Goal: Task Accomplishment & Management: Manage account settings

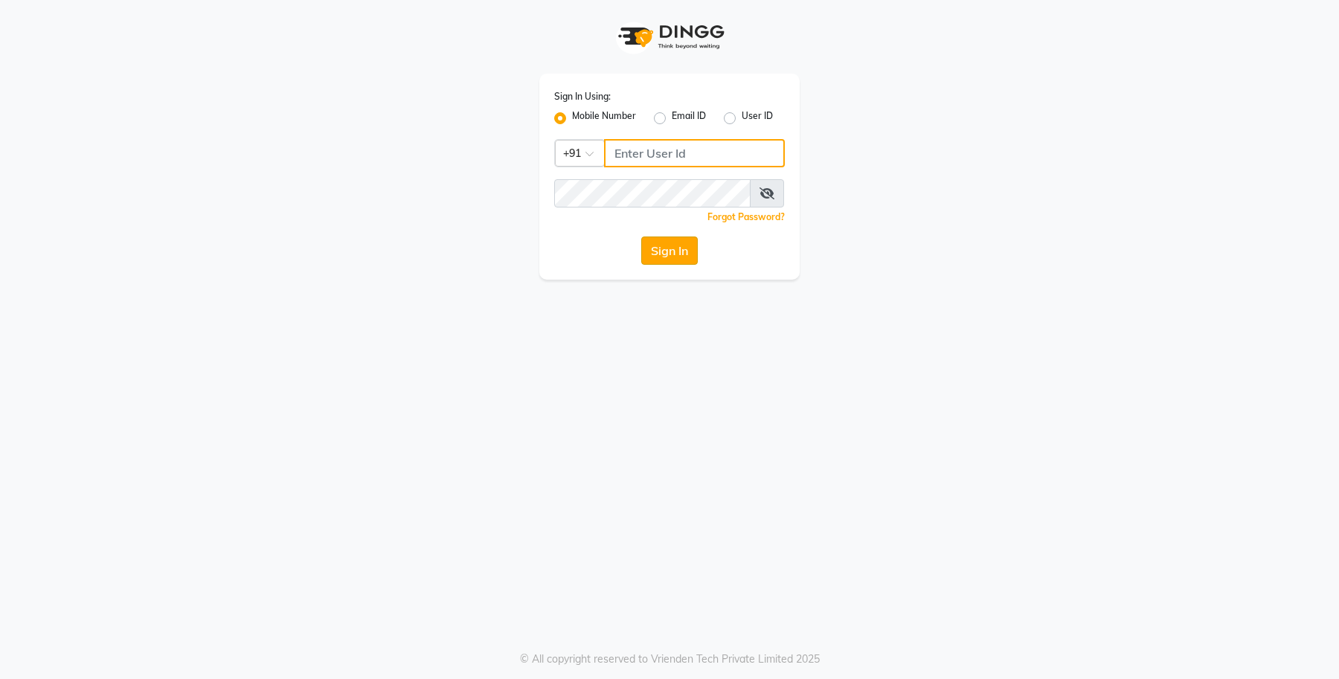
type input "8429421632"
click at [677, 257] on button "Sign In" at bounding box center [669, 250] width 57 height 28
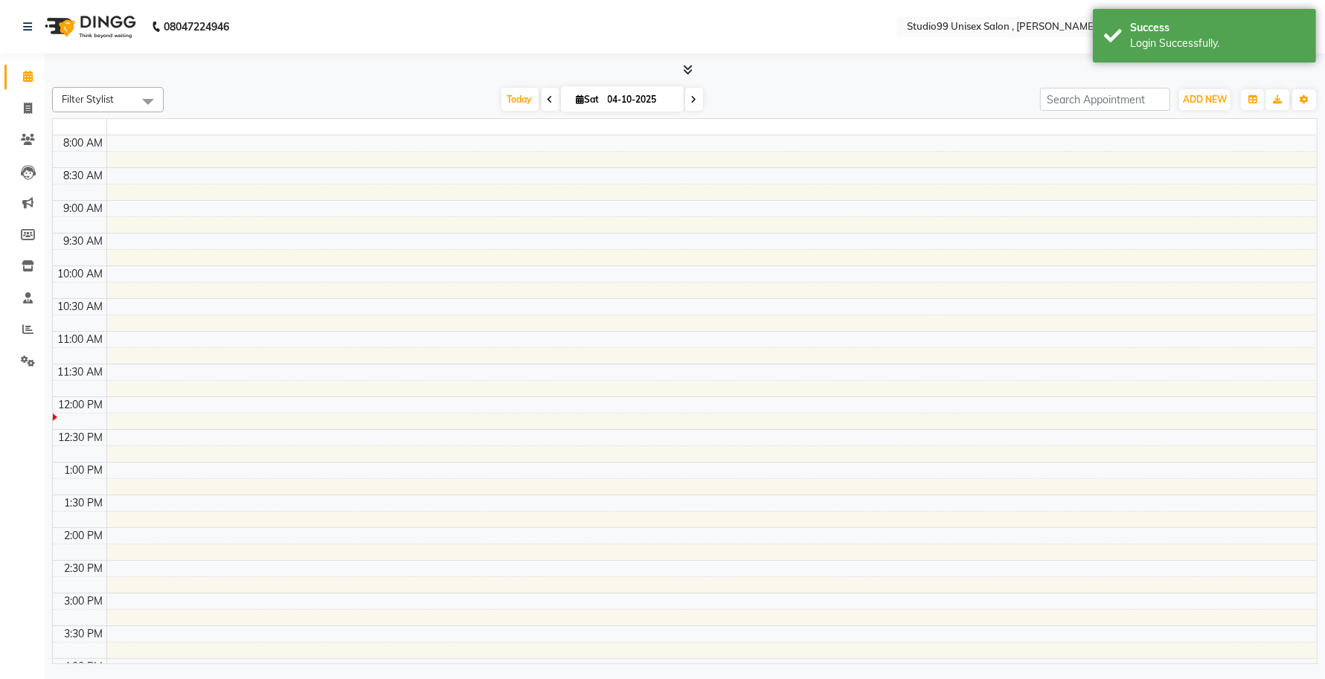
select select "en"
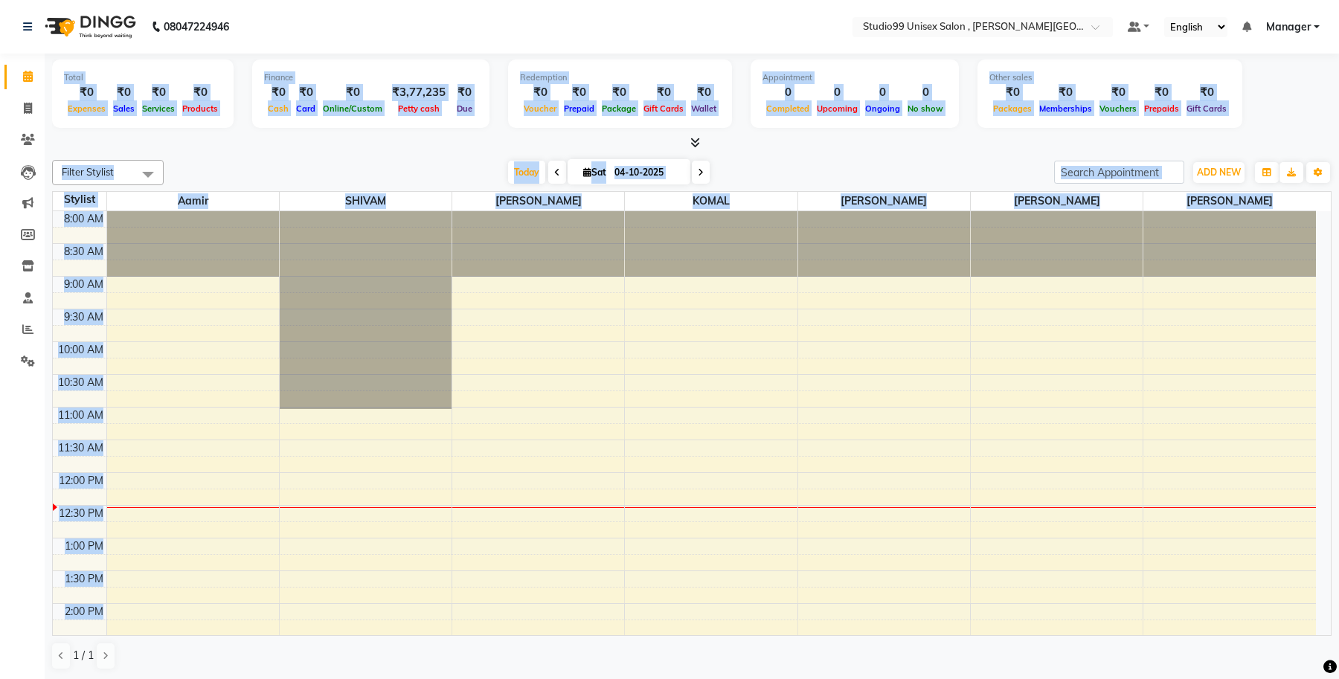
drag, startPoint x: 0, startPoint y: 521, endPoint x: 106, endPoint y: 422, distance: 145.2
click at [86, 387] on app-home "08047224946 Select Location × Studio99 Unisex Salon , [PERSON_NAME] Nagar Defau…" at bounding box center [669, 340] width 1339 height 680
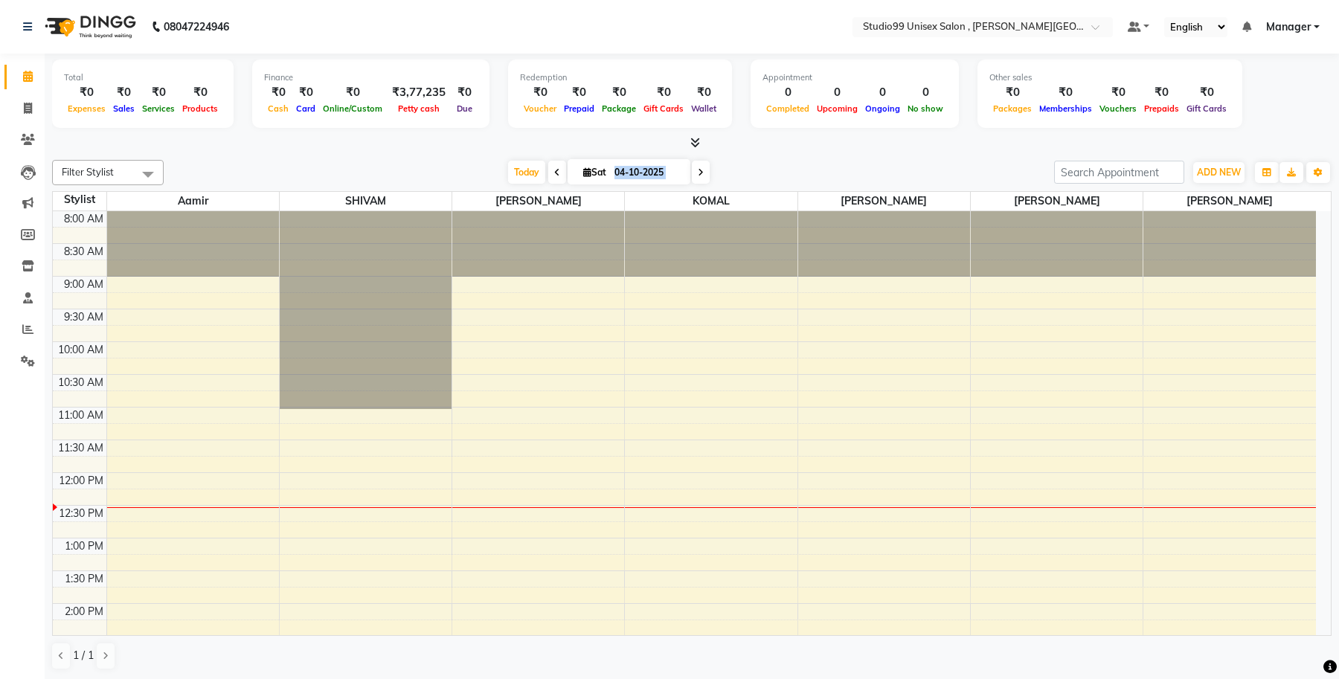
drag, startPoint x: 106, startPoint y: 422, endPoint x: 57, endPoint y: 454, distance: 58.4
click at [102, 422] on tbody "8:00 AM 8:30 AM 9:00 AM 9:30 AM 10:00 AM 10:30 AM 11:00 AM 11:30 AM 12:00 PM 12…" at bounding box center [684, 636] width 1263 height 850
drag, startPoint x: 57, startPoint y: 454, endPoint x: 138, endPoint y: 411, distance: 92.2
click at [106, 434] on tbody "8:00 AM 8:30 AM 9:00 AM 9:30 AM 10:00 AM 10:30 AM 11:00 AM 11:30 AM 12:00 PM 12…" at bounding box center [684, 636] width 1263 height 850
click at [180, 338] on div "8:00 AM 8:30 AM 9:00 AM 9:30 AM 10:00 AM 10:30 AM 11:00 AM 11:30 AM 12:00 PM 12…" at bounding box center [684, 636] width 1263 height 850
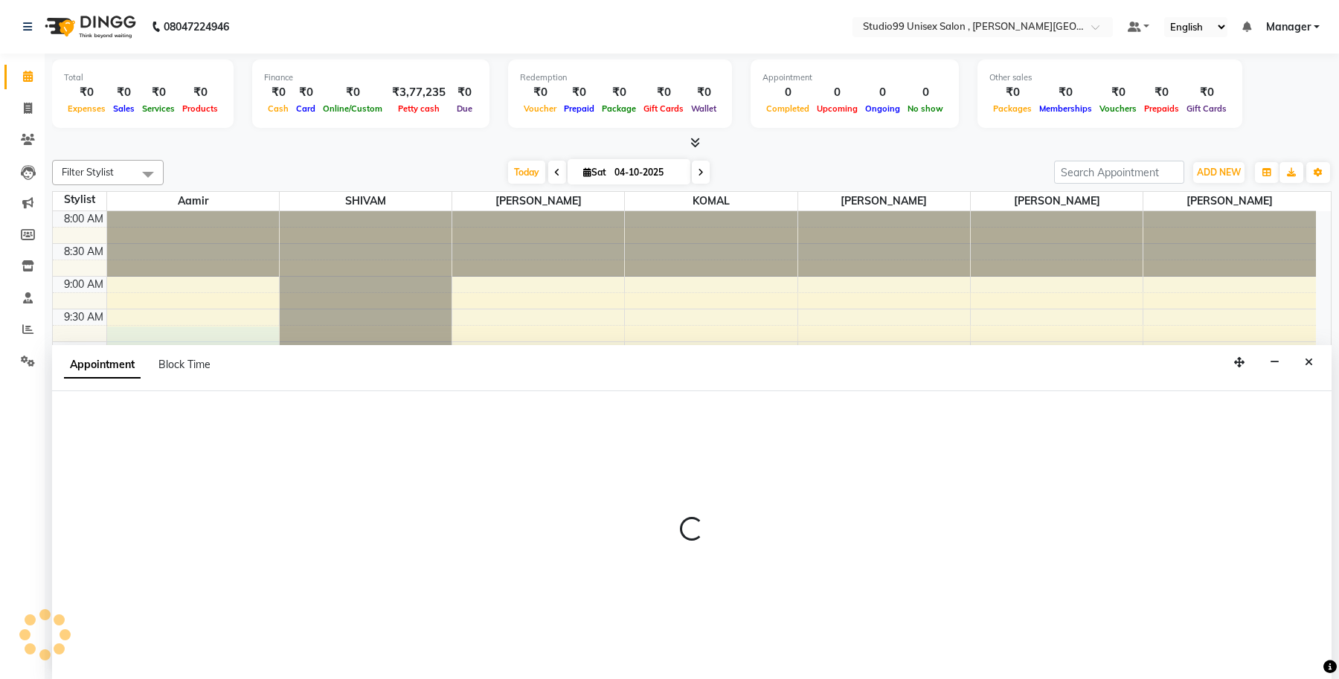
select select "68875"
select select "585"
select select "tentative"
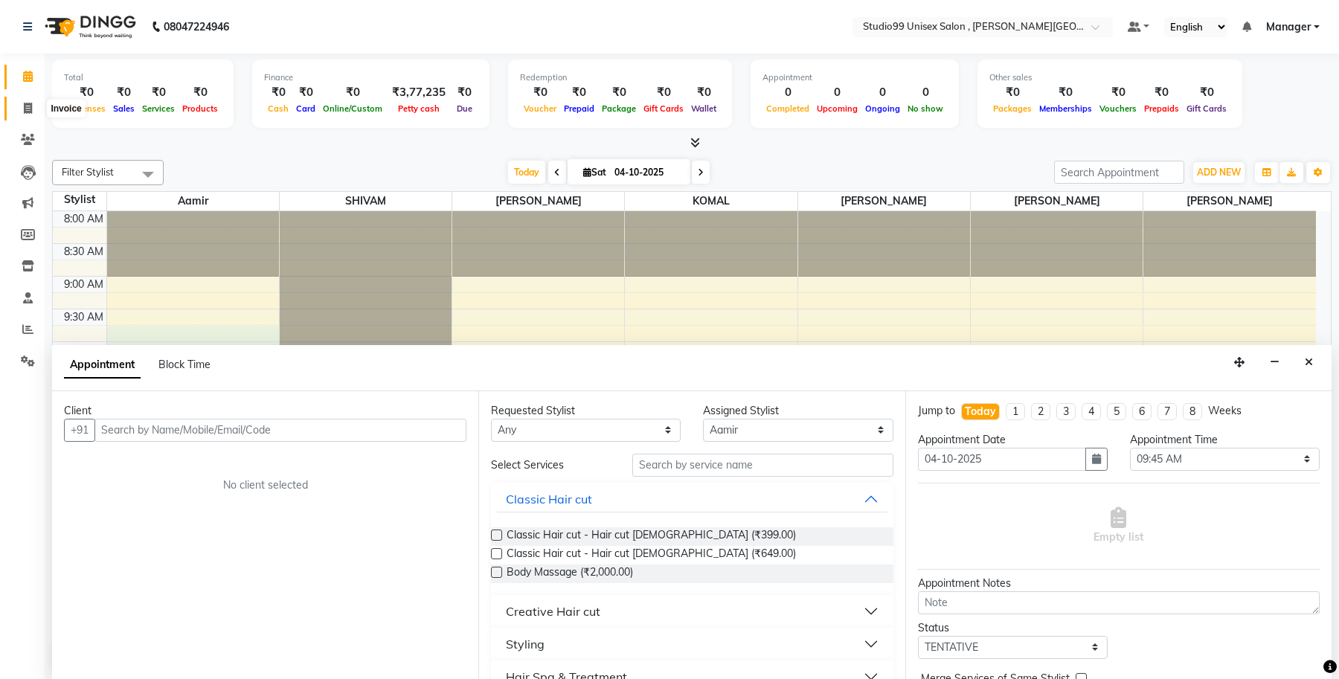
click at [28, 115] on span at bounding box center [28, 108] width 26 height 17
select select "service"
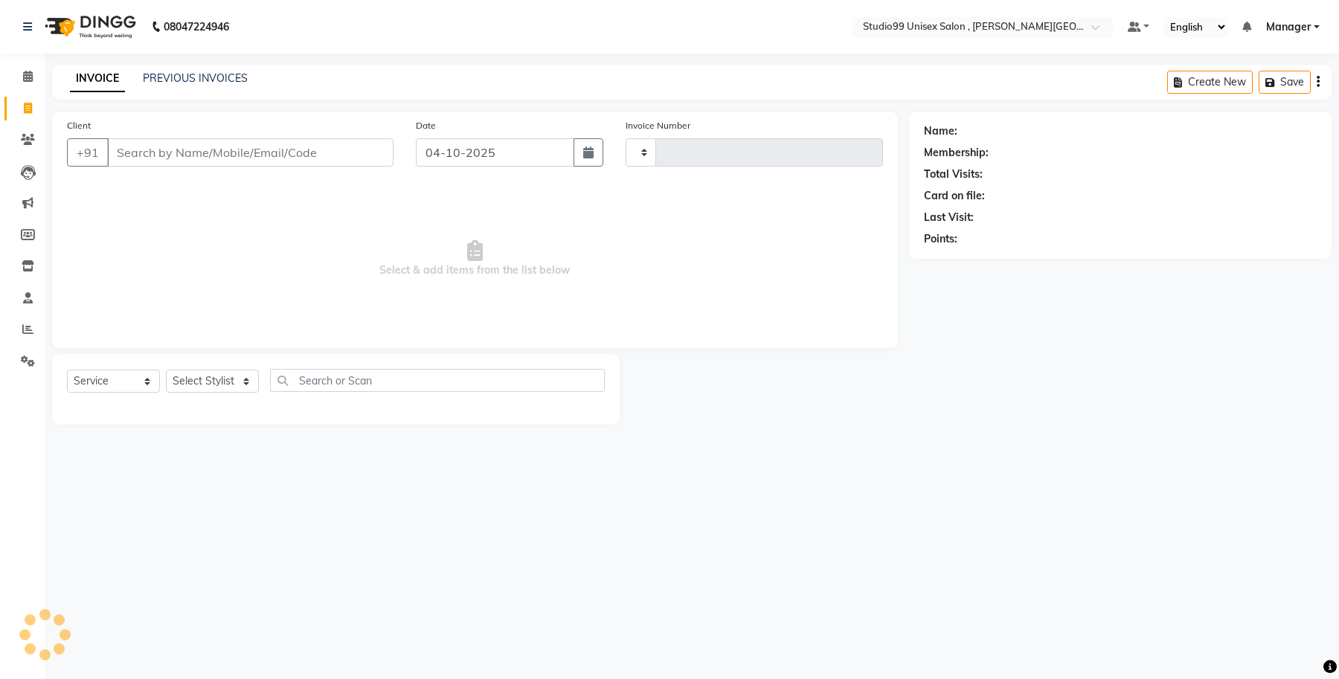
type input "0635"
select select "7699"
click at [224, 156] on input "Client" at bounding box center [250, 152] width 286 height 28
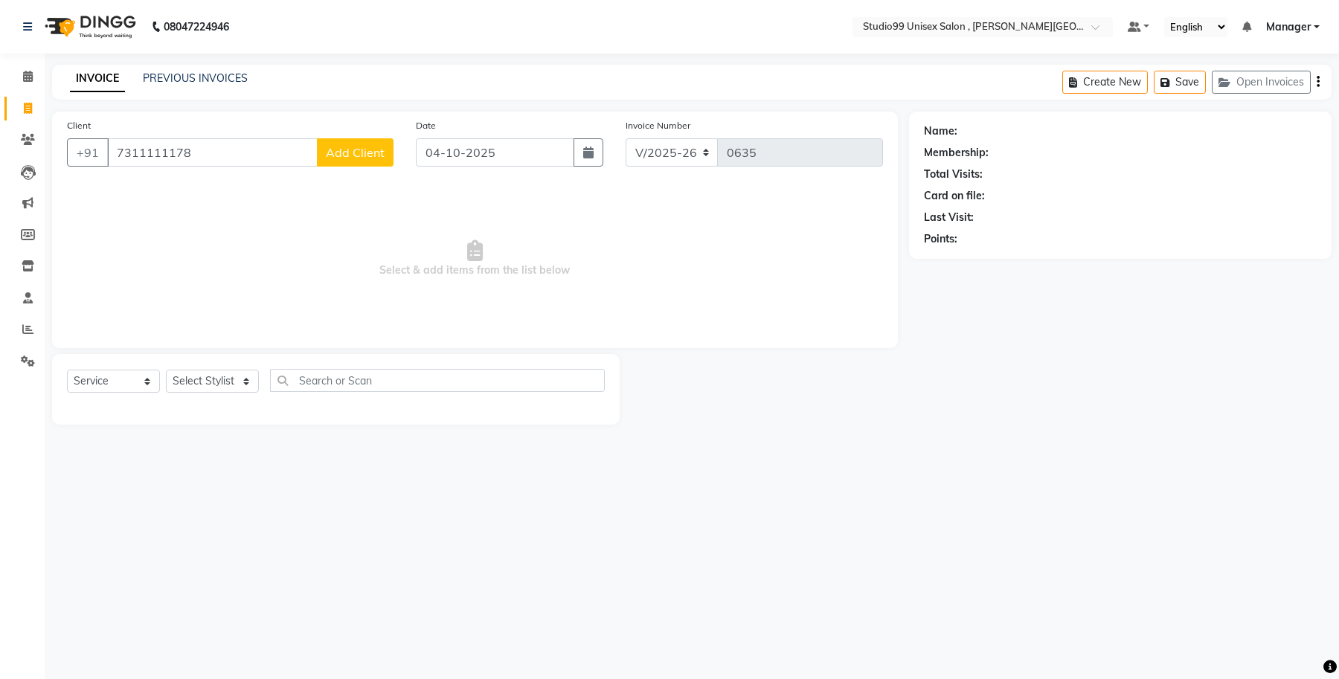
type input "7311111178"
click at [335, 160] on button "Add Client" at bounding box center [355, 152] width 77 height 28
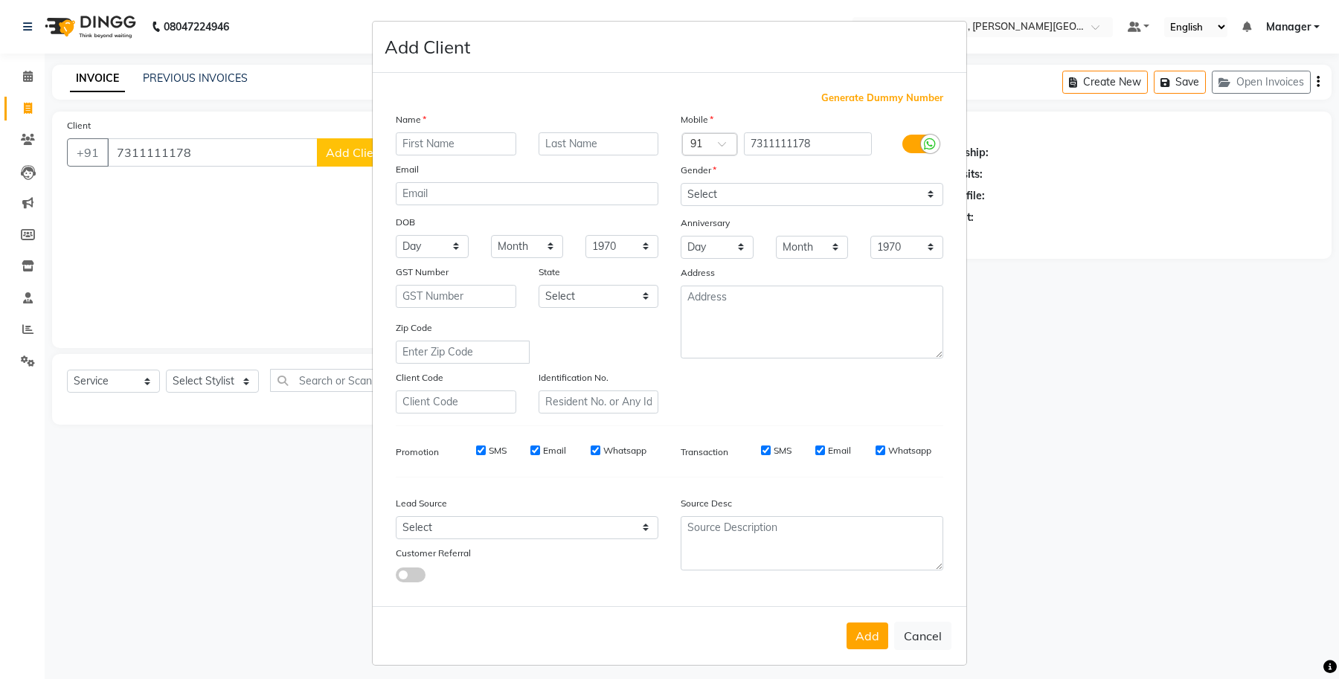
click at [474, 146] on input "text" at bounding box center [456, 143] width 120 height 23
type input "sameer"
click at [575, 143] on input "text" at bounding box center [598, 143] width 120 height 23
type input "..."
click at [759, 193] on select "Select [DEMOGRAPHIC_DATA] [DEMOGRAPHIC_DATA] Other Prefer Not To Say" at bounding box center [811, 194] width 263 height 23
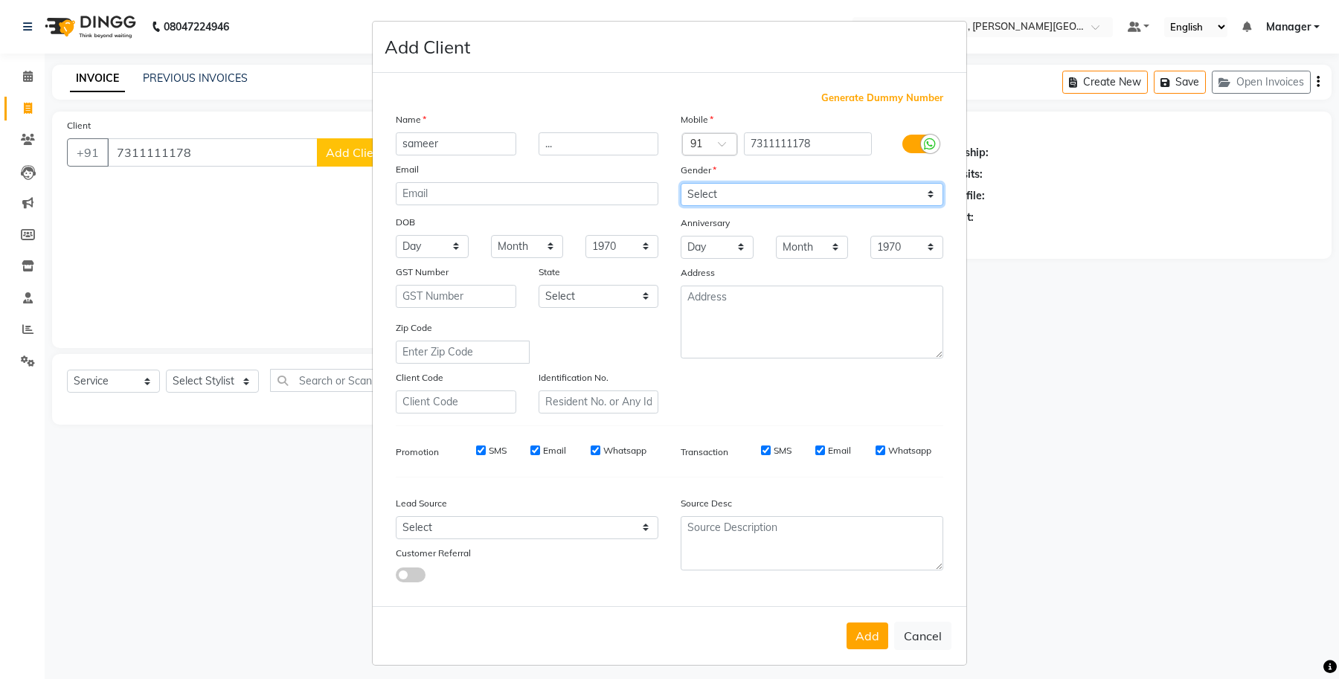
select select "[DEMOGRAPHIC_DATA]"
click at [680, 183] on select "Select [DEMOGRAPHIC_DATA] [DEMOGRAPHIC_DATA] Other Prefer Not To Say" at bounding box center [811, 194] width 263 height 23
click at [443, 250] on select "Day 01 02 03 04 05 06 07 08 09 10 11 12 13 14 15 16 17 18 19 20 21 22 23 24 25 …" at bounding box center [432, 246] width 73 height 23
select select "04"
click at [396, 235] on select "Day 01 02 03 04 05 06 07 08 09 10 11 12 13 14 15 16 17 18 19 20 21 22 23 24 25 …" at bounding box center [432, 246] width 73 height 23
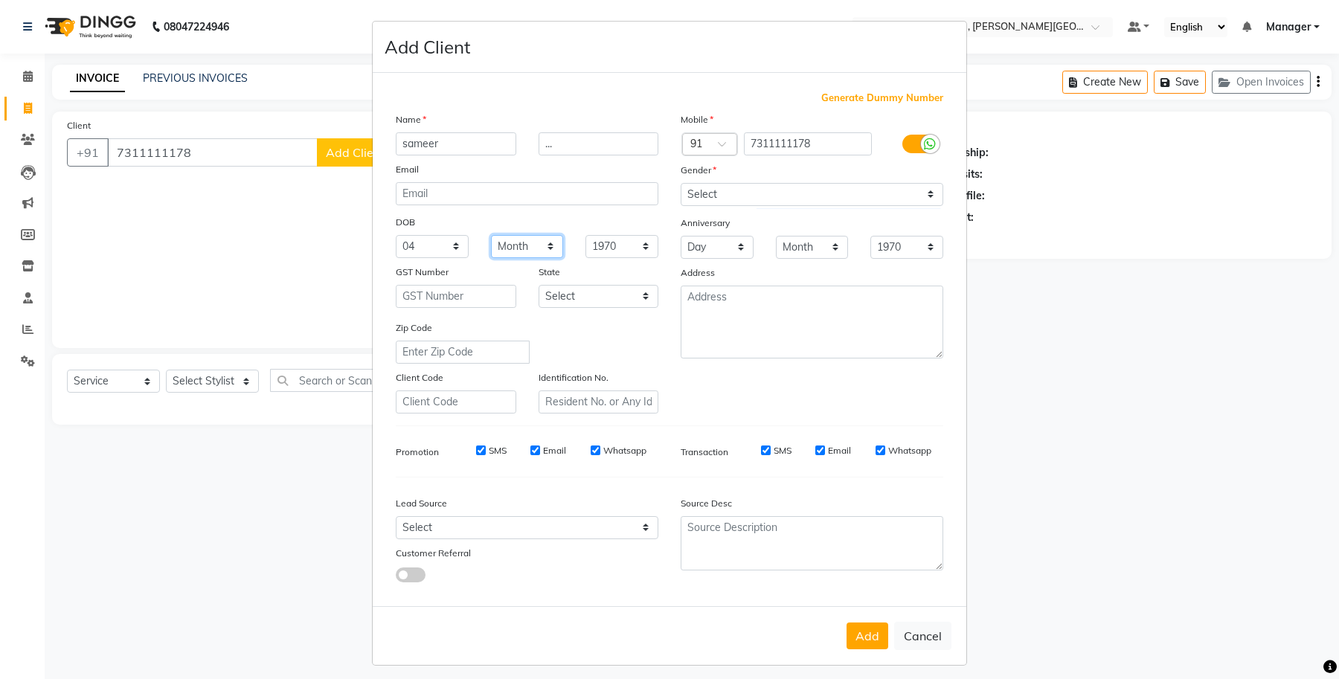
click at [534, 251] on select "Month January February March April May June July August September October Novem…" at bounding box center [527, 246] width 73 height 23
select select "06"
click at [491, 235] on select "Month January February March April May June July August September October Novem…" at bounding box center [527, 246] width 73 height 23
click at [622, 244] on select "1940 1941 1942 1943 1944 1945 1946 1947 1948 1949 1950 1951 1952 1953 1954 1955…" at bounding box center [621, 246] width 73 height 23
select select "1983"
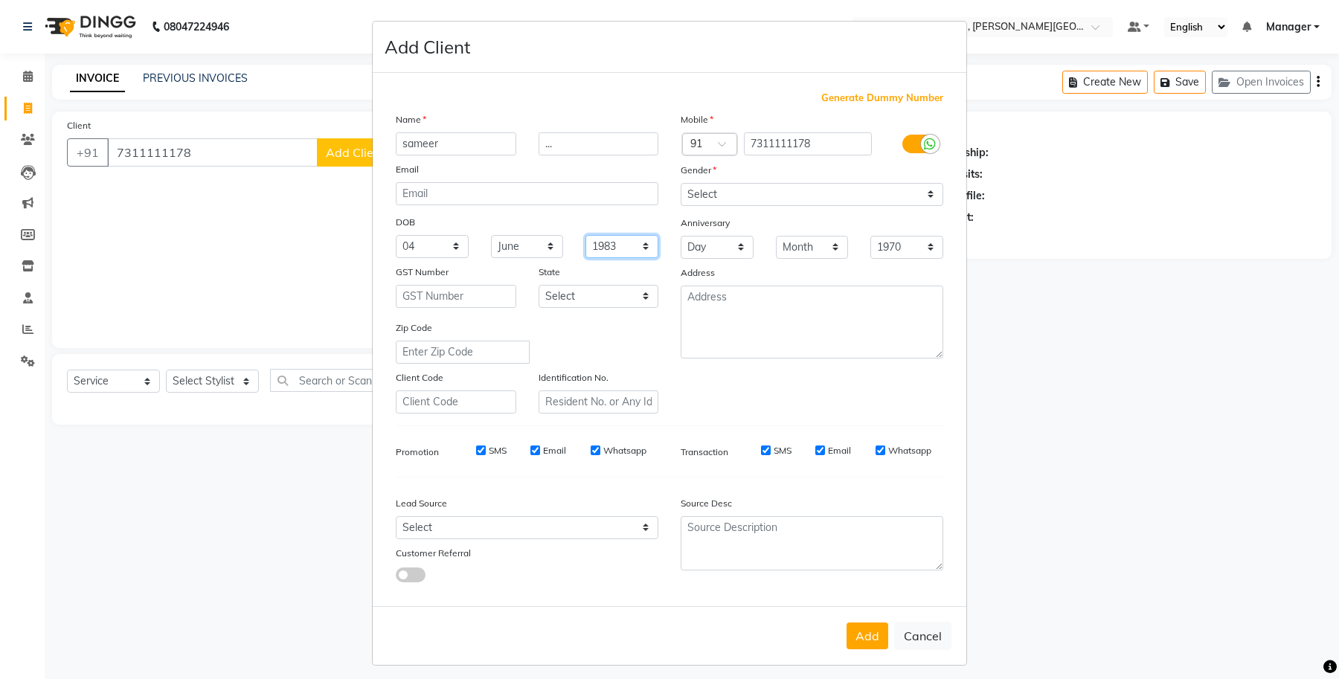
click at [585, 235] on select "1940 1941 1942 1943 1944 1945 1946 1947 1948 1949 1950 1951 1952 1953 1954 1955…" at bounding box center [621, 246] width 73 height 23
click at [846, 631] on button "Add" at bounding box center [867, 635] width 42 height 27
select select
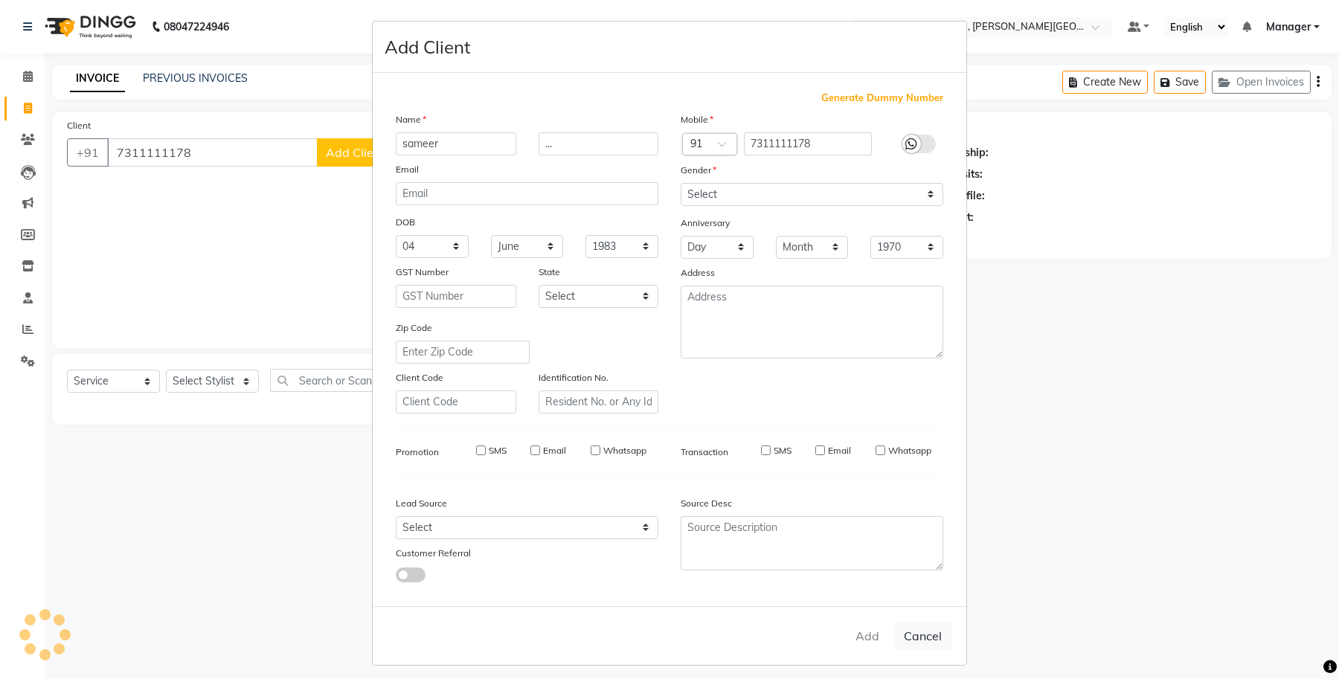
select select
checkbox input "false"
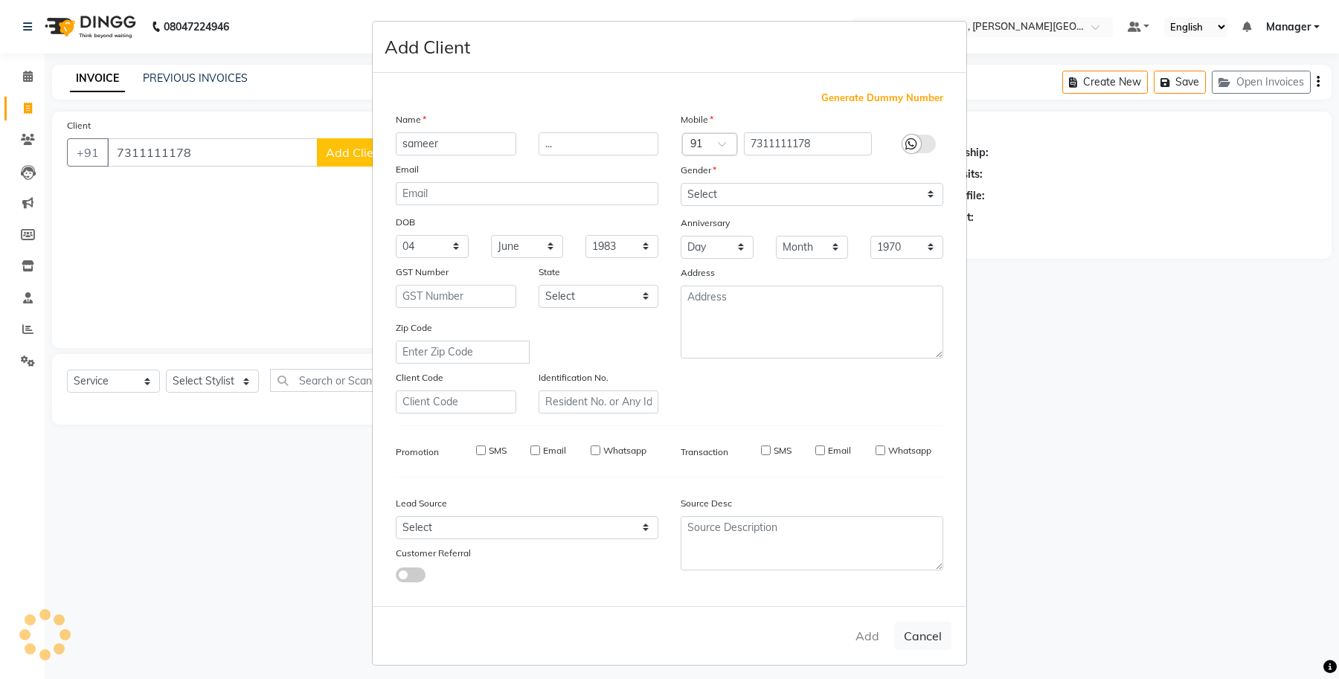
checkbox input "false"
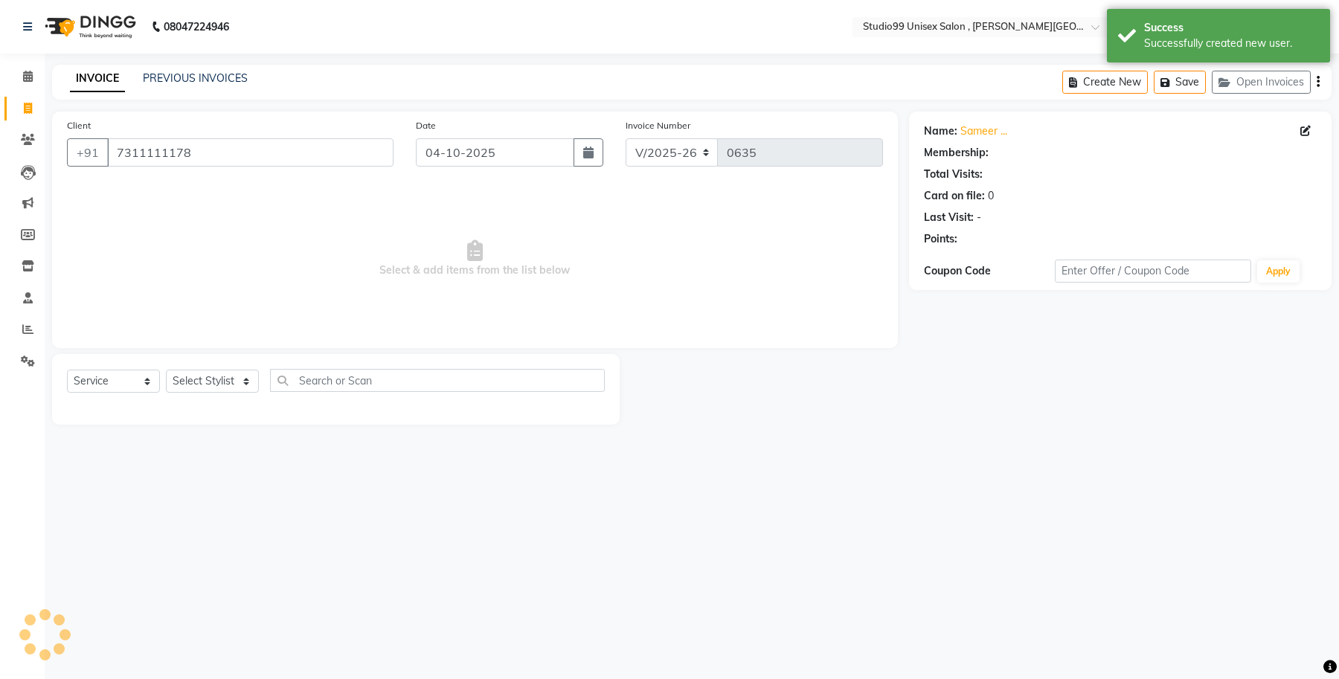
select select "1: Object"
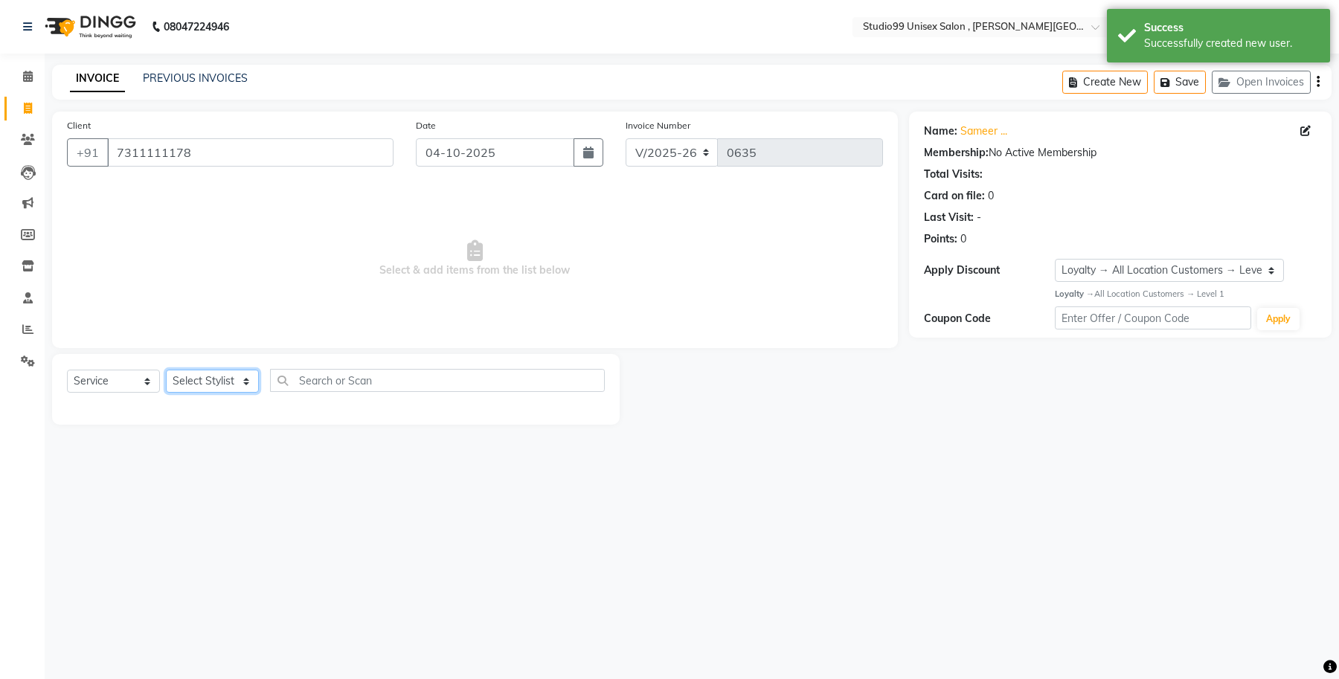
click at [251, 382] on select "Select Stylist [PERSON_NAME] [PERSON_NAME] [PERSON_NAME] Manager [PERSON_NAME]" at bounding box center [212, 381] width 93 height 23
select select "69103"
click at [166, 370] on select "Select Stylist [PERSON_NAME] [PERSON_NAME] [PERSON_NAME] Manager [PERSON_NAME]" at bounding box center [212, 381] width 93 height 23
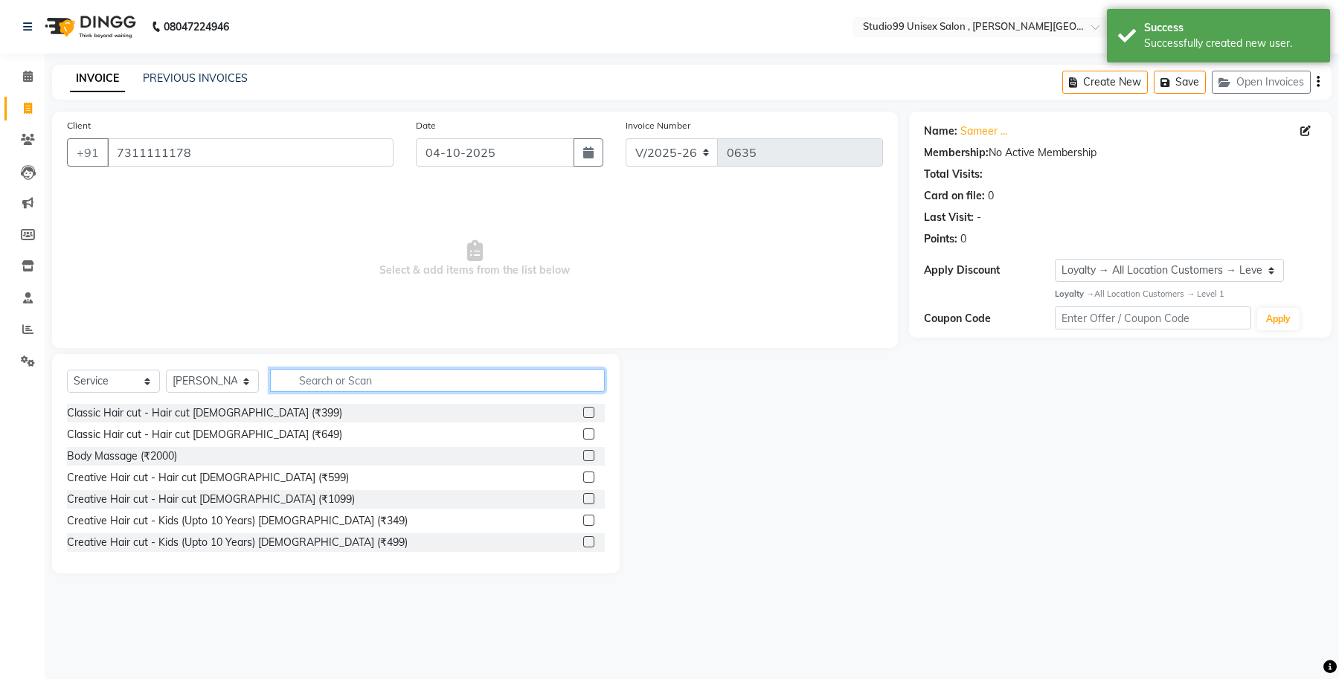
click at [332, 380] on input "text" at bounding box center [437, 380] width 335 height 23
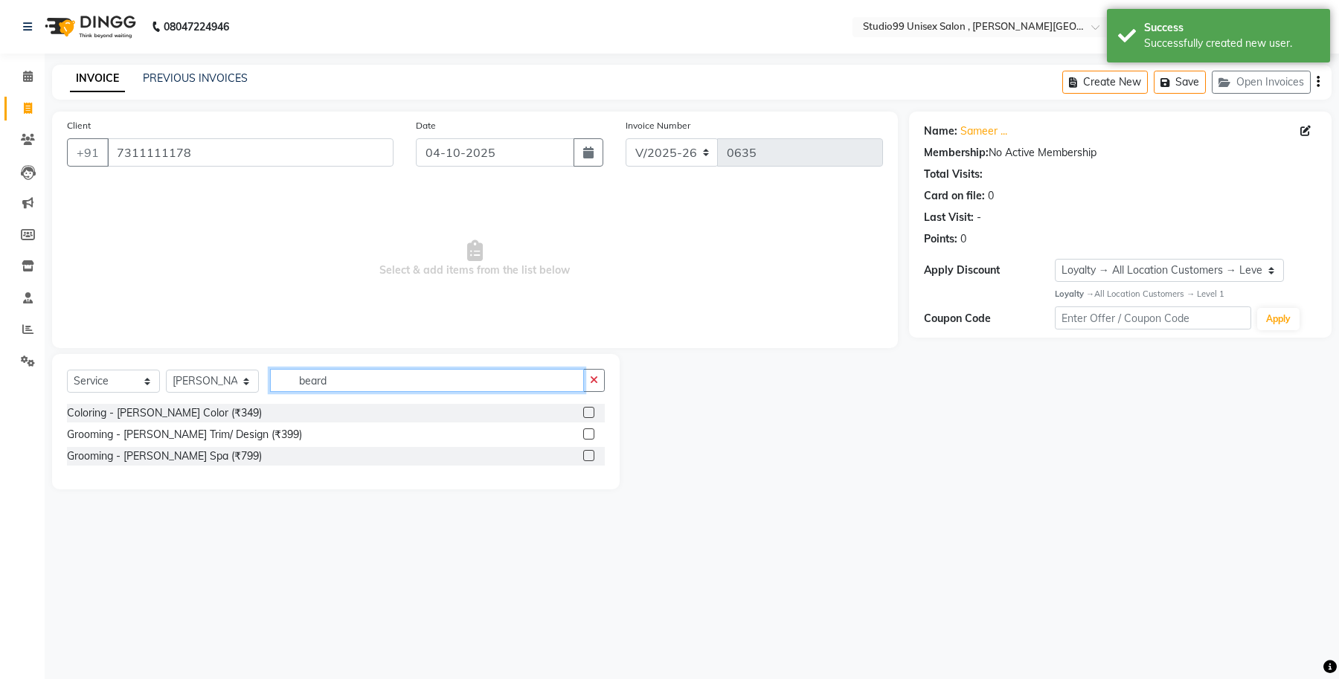
type input "beard"
click at [585, 435] on label at bounding box center [588, 433] width 11 height 11
click at [585, 435] on input "checkbox" at bounding box center [588, 435] width 10 height 10
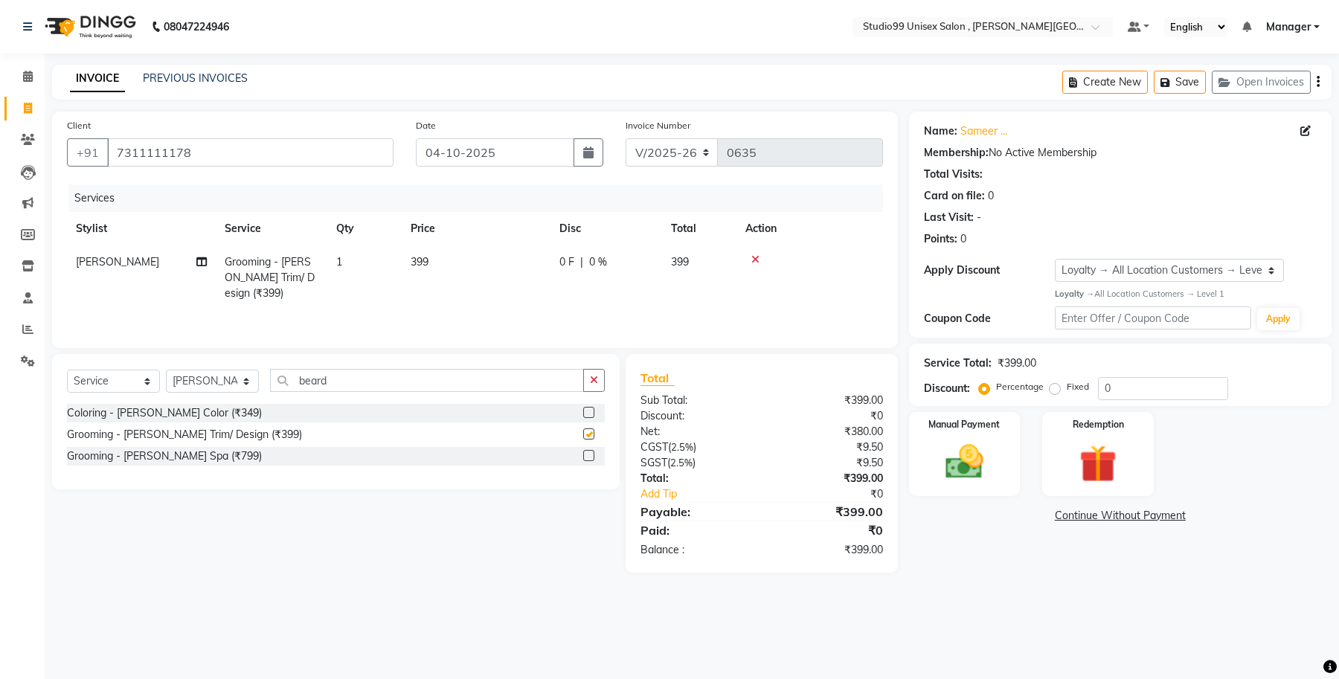
checkbox input "false"
click at [1113, 389] on input "0" at bounding box center [1163, 388] width 130 height 23
type input "10"
click at [972, 463] on img at bounding box center [964, 462] width 63 height 45
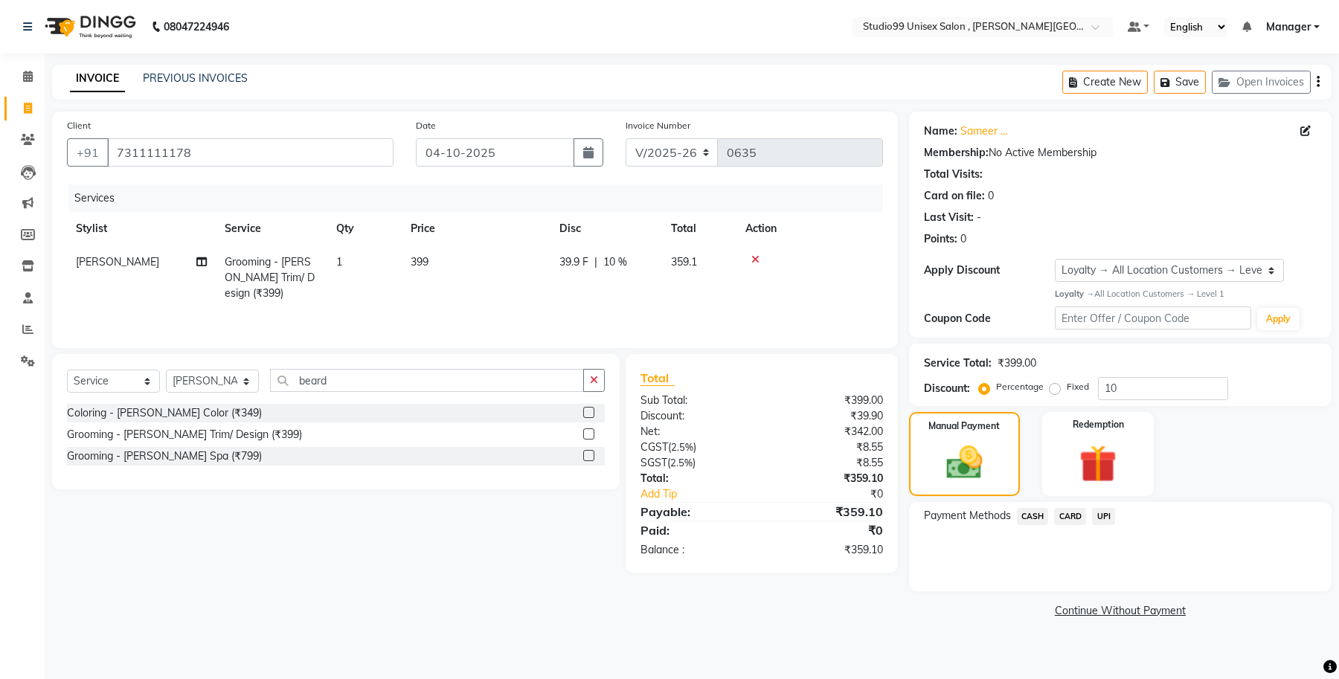
click at [1099, 518] on span "UPI" at bounding box center [1103, 516] width 23 height 17
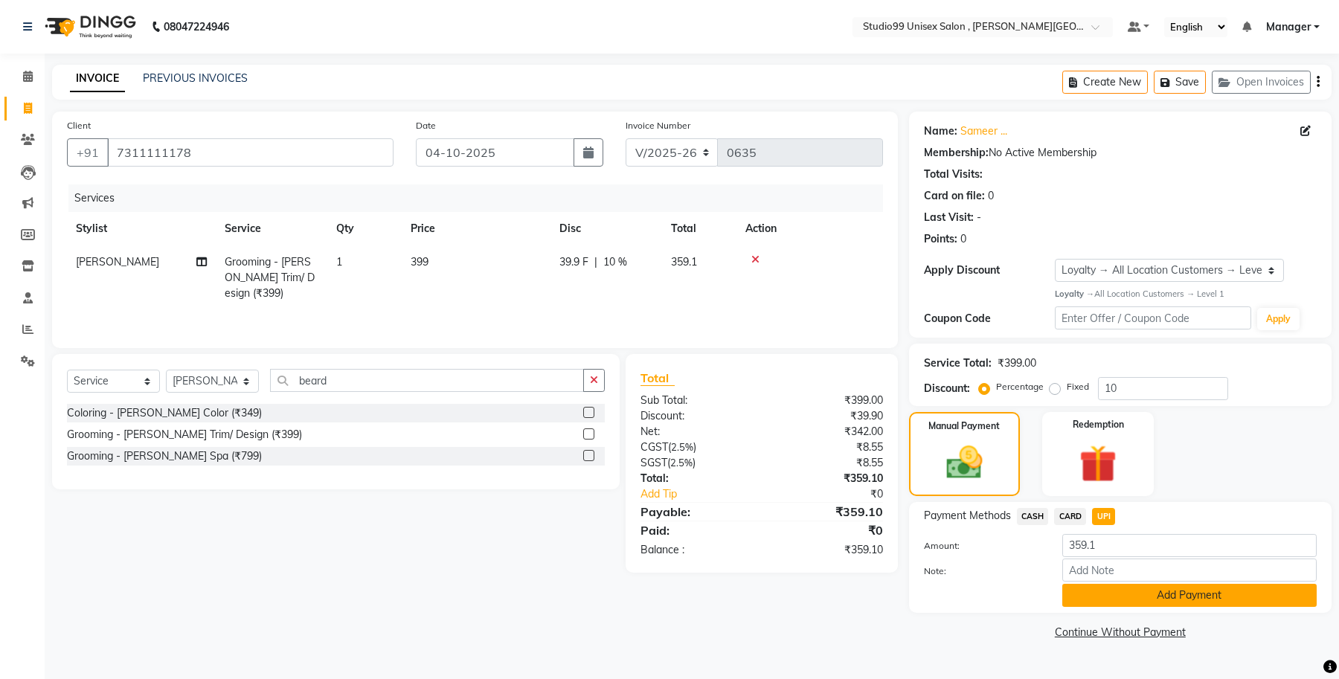
click at [1133, 595] on button "Add Payment" at bounding box center [1189, 595] width 254 height 23
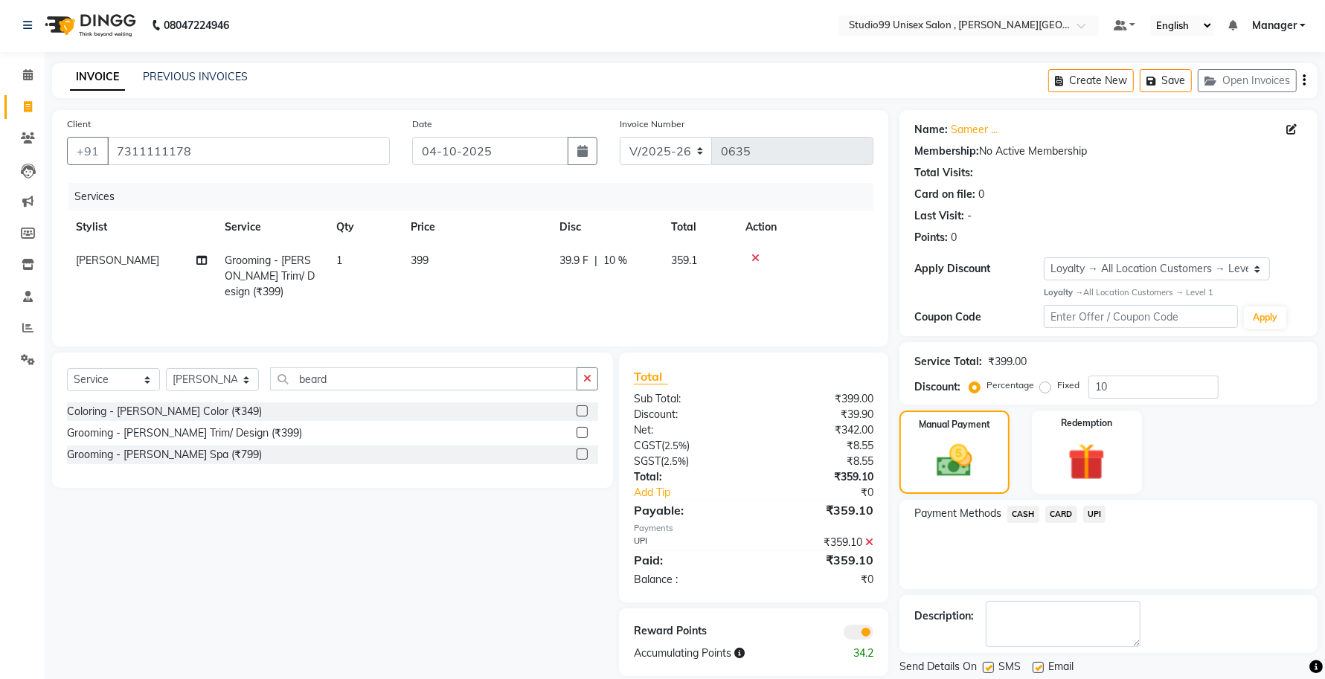
scroll to position [48, 0]
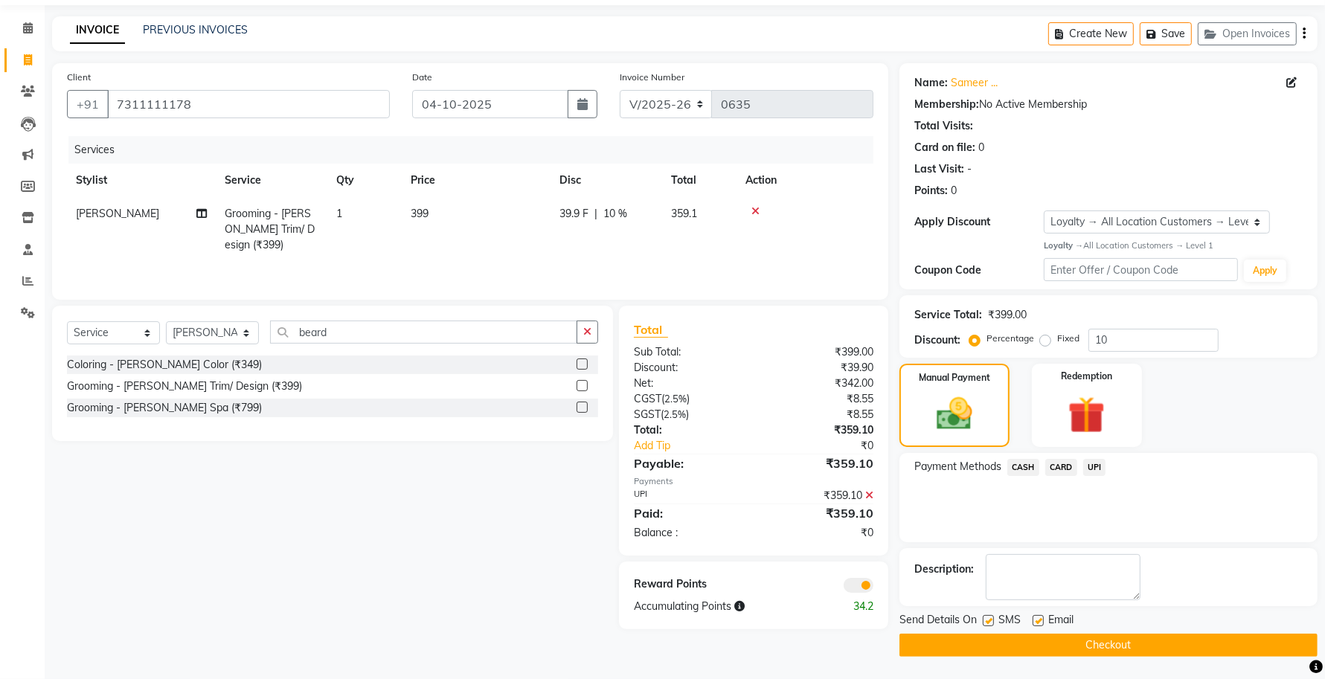
click at [930, 648] on button "Checkout" at bounding box center [1108, 645] width 418 height 23
